Goal: Consume media (video, audio): Consume media (video, audio)

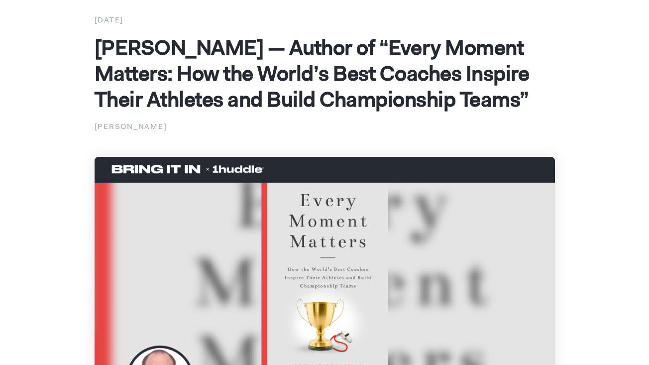
scroll to position [62, 0]
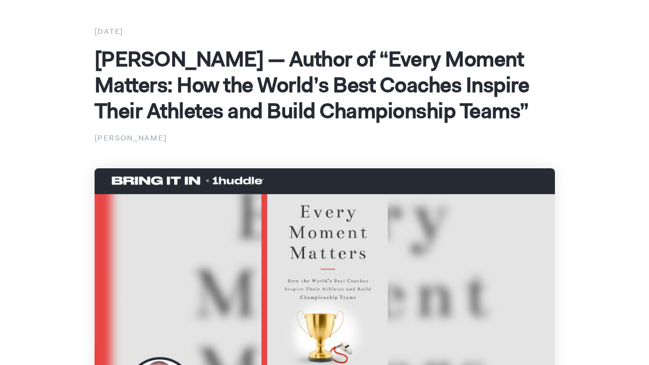
scroll to position [58, 0]
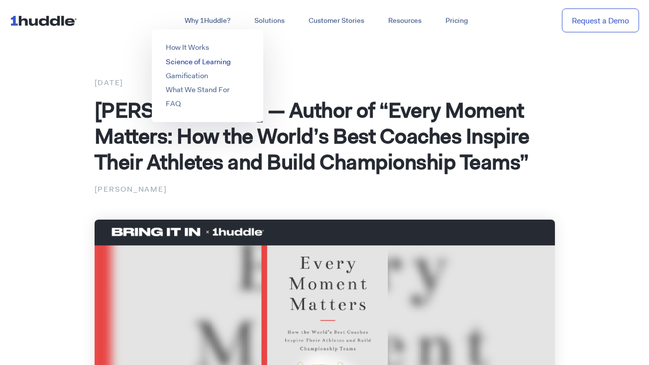
click at [175, 67] on link "Science of Learning" at bounding box center [198, 62] width 65 height 10
